Goal: Task Accomplishment & Management: Use online tool/utility

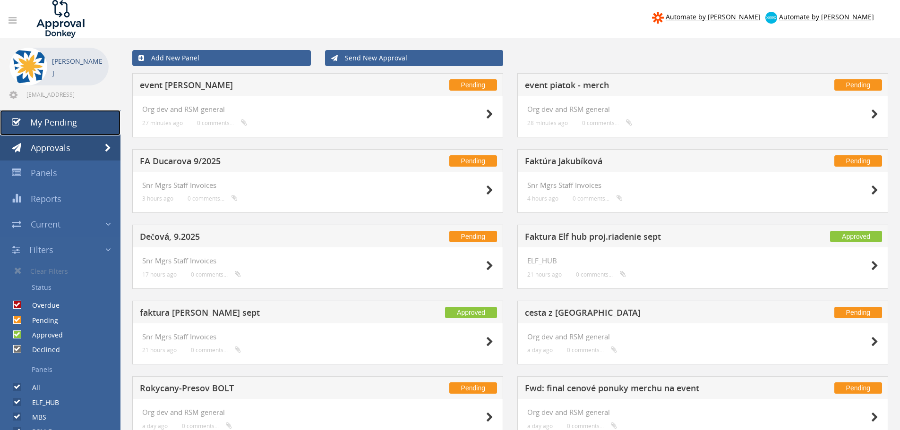
click at [56, 122] on span "My Pending" at bounding box center [53, 122] width 47 height 11
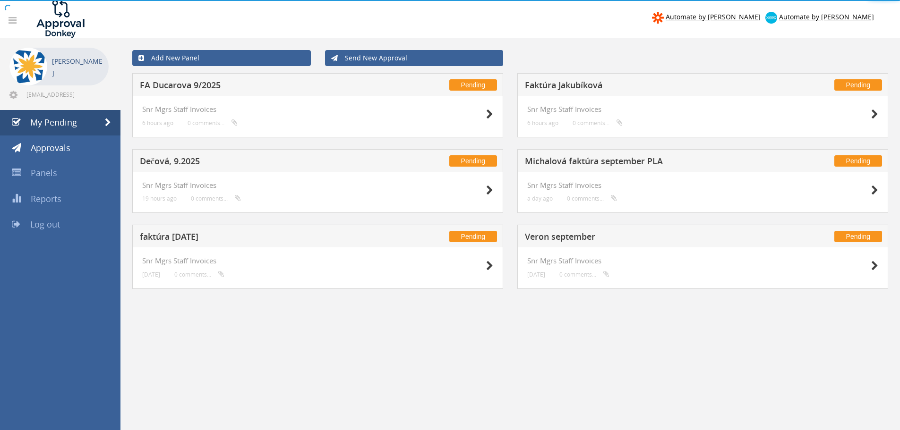
click at [56, 0] on div at bounding box center [450, 0] width 900 height 0
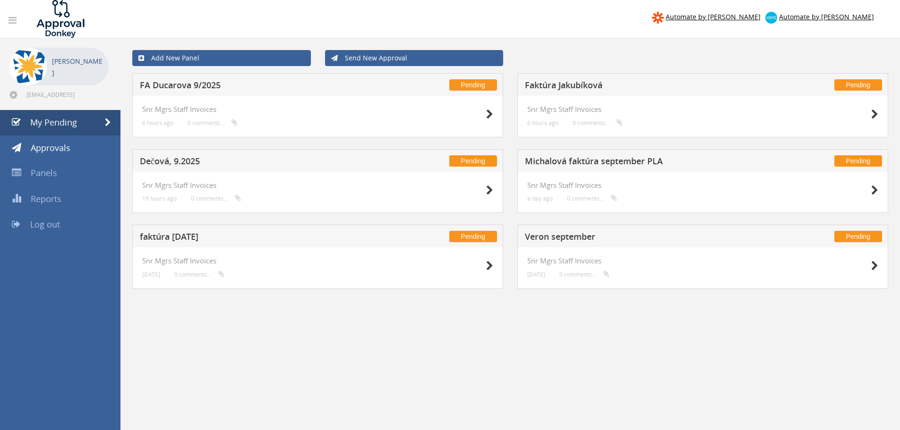
click at [597, 85] on h5 "Faktúra [PERSON_NAME]" at bounding box center [649, 87] width 249 height 12
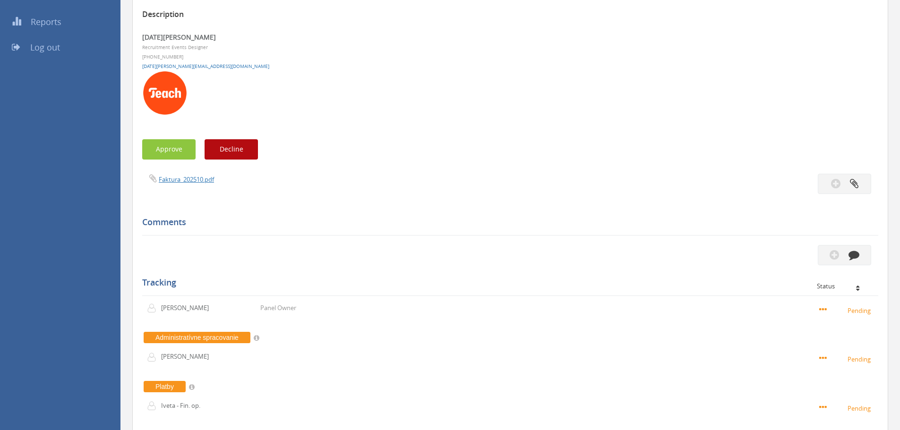
scroll to position [189, 0]
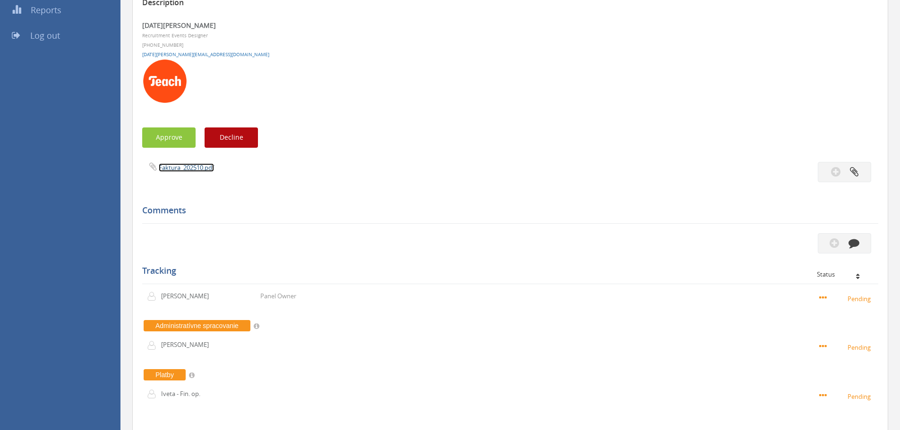
click at [191, 166] on link "Faktura_202510.pdf" at bounding box center [186, 167] width 55 height 8
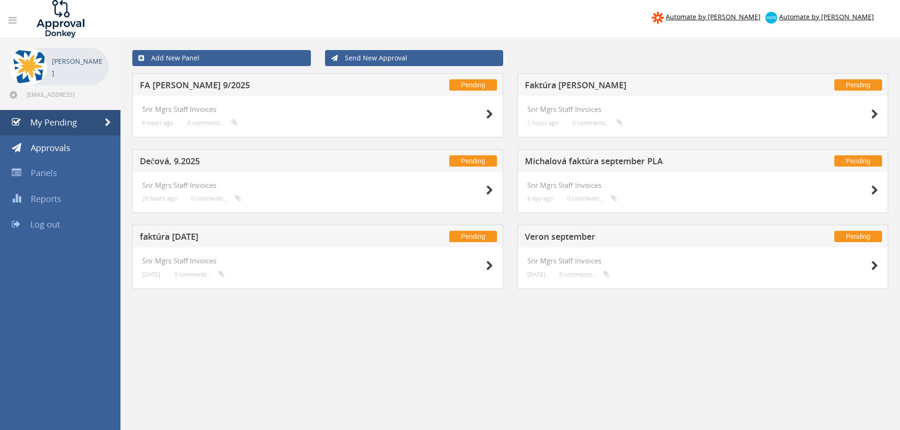
click at [569, 87] on h5 "Faktúra [PERSON_NAME]" at bounding box center [649, 87] width 249 height 12
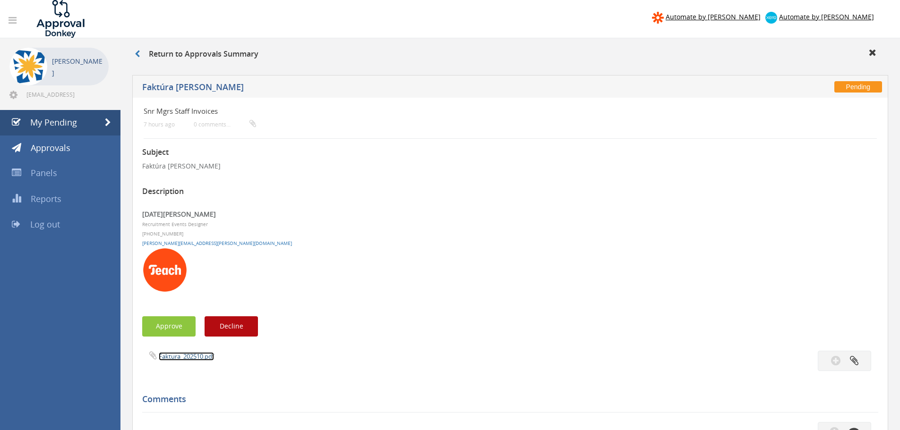
click at [179, 358] on link "Faktura_202510.pdf" at bounding box center [186, 356] width 55 height 8
click at [174, 333] on button "Approve" at bounding box center [168, 326] width 53 height 20
